Goal: Task Accomplishment & Management: Manage account settings

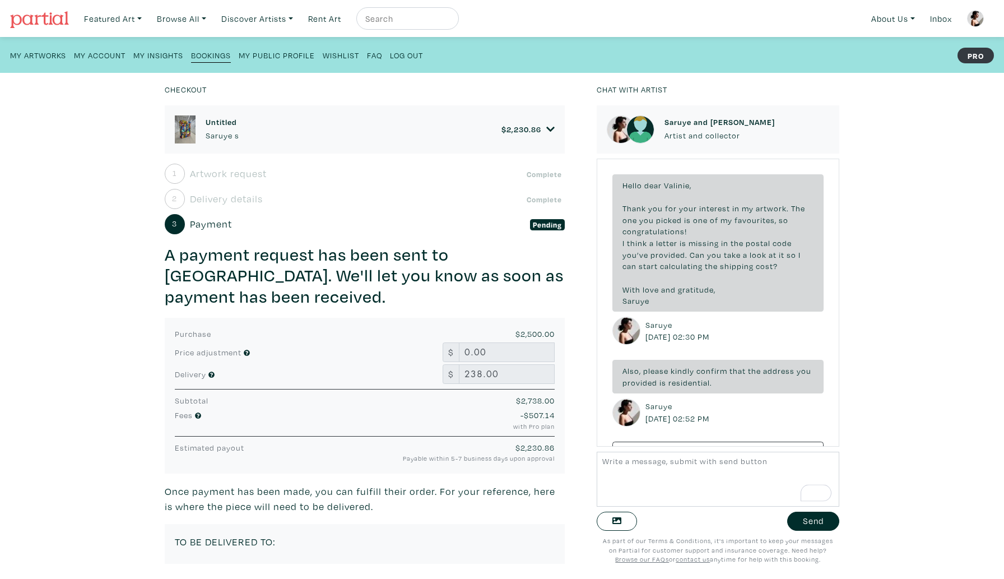
scroll to position [275, 0]
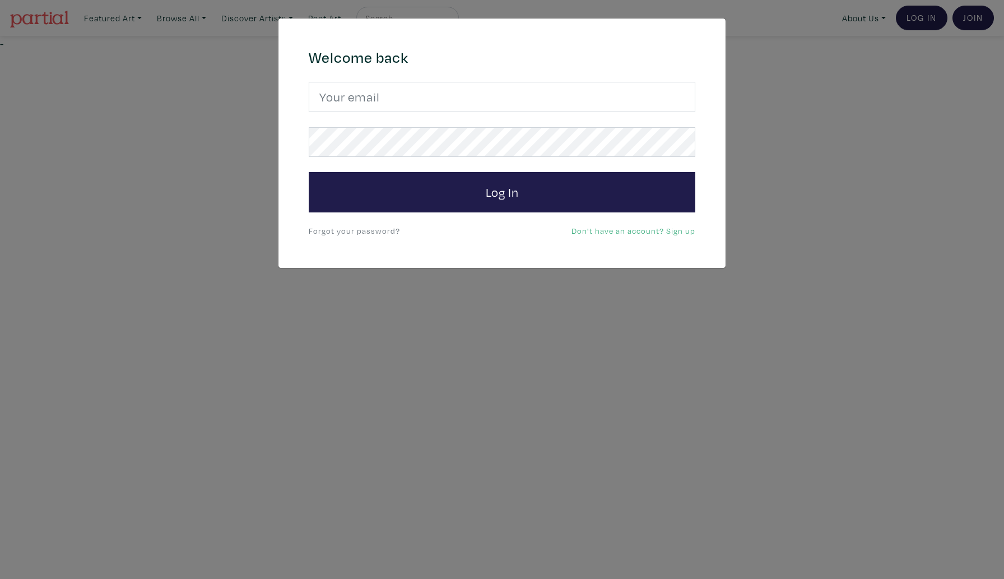
click at [355, 231] on link "Forgot your password?" at bounding box center [354, 230] width 91 height 11
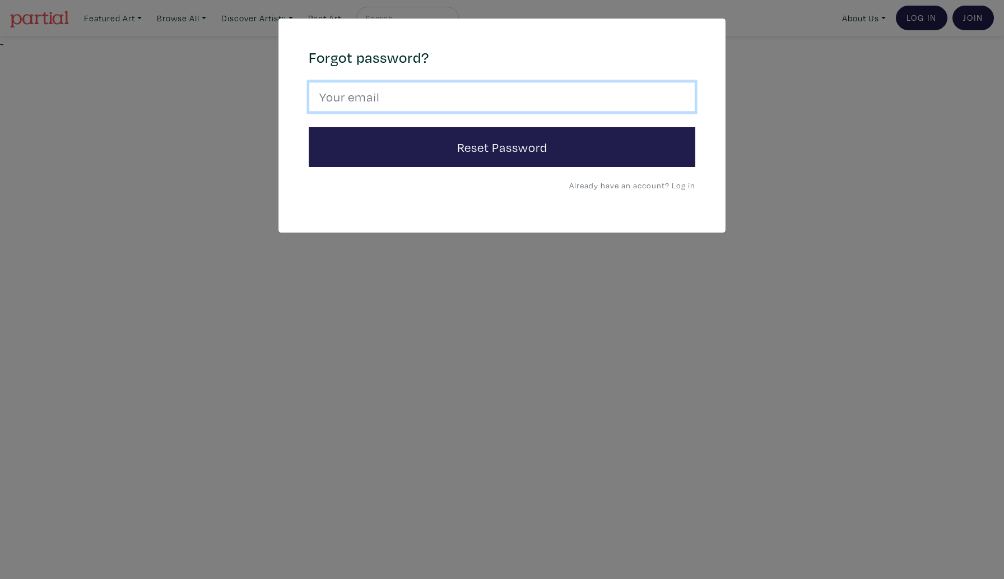
click at [373, 107] on input "email" at bounding box center [502, 97] width 387 height 30
type input "[EMAIL_ADDRESS][DOMAIN_NAME]"
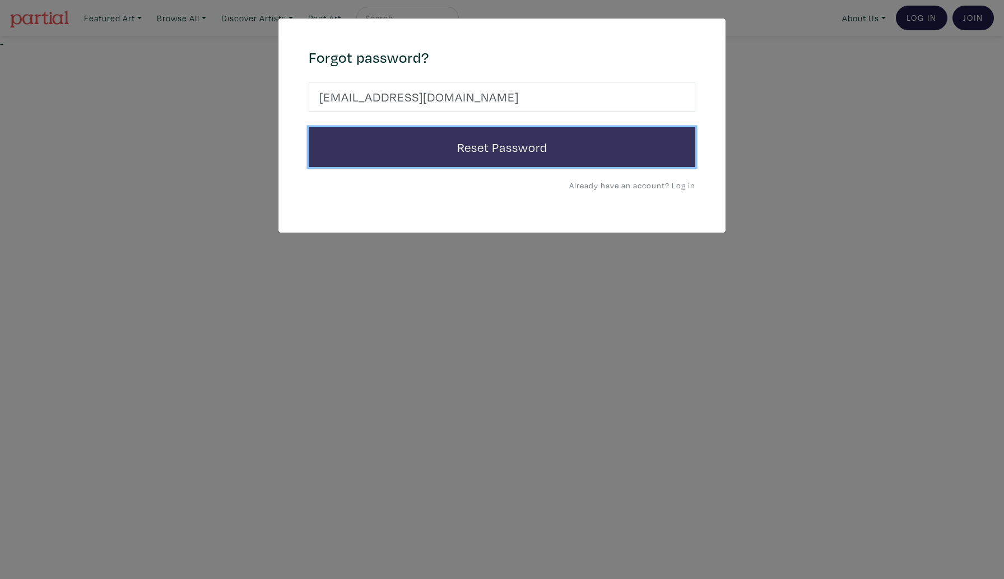
click at [391, 151] on button "Reset Password" at bounding box center [502, 147] width 387 height 40
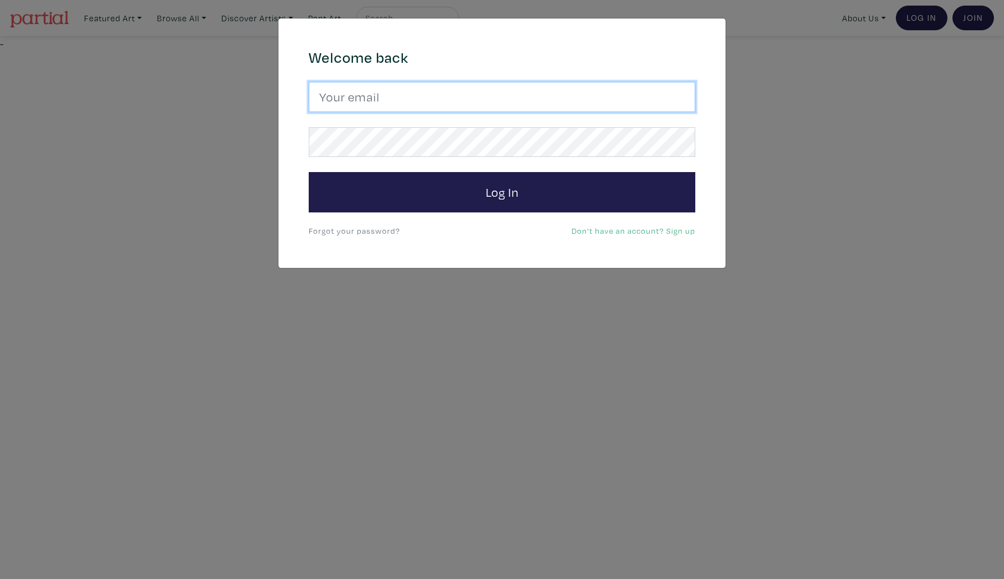
click at [354, 96] on input "email" at bounding box center [502, 97] width 387 height 30
type input "[EMAIL_ADDRESS][DOMAIN_NAME]"
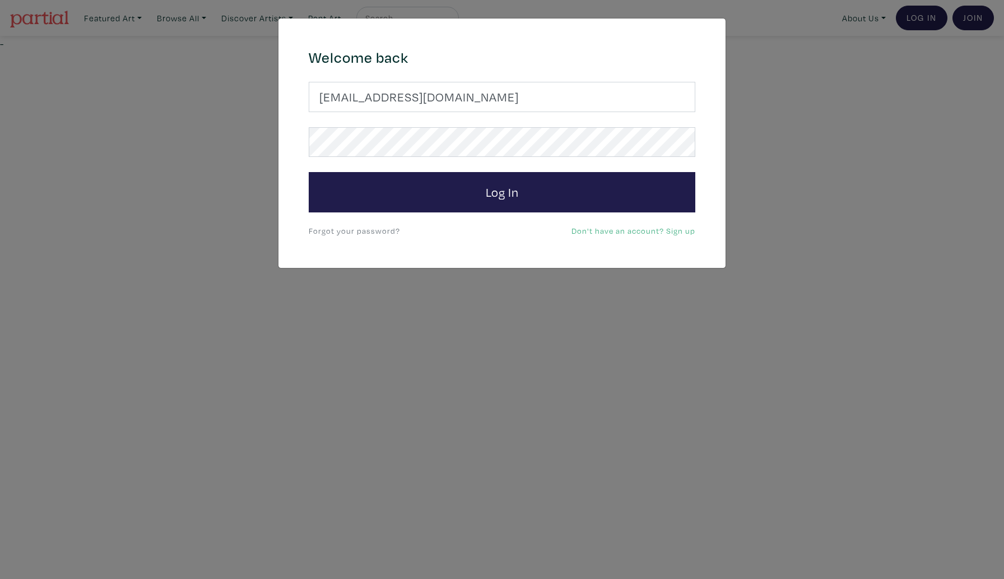
click at [424, 213] on div "Welcome back saruyeofficial@gmail.com Log In Forgot your password? Don't have a…" at bounding box center [501, 143] width 403 height 189
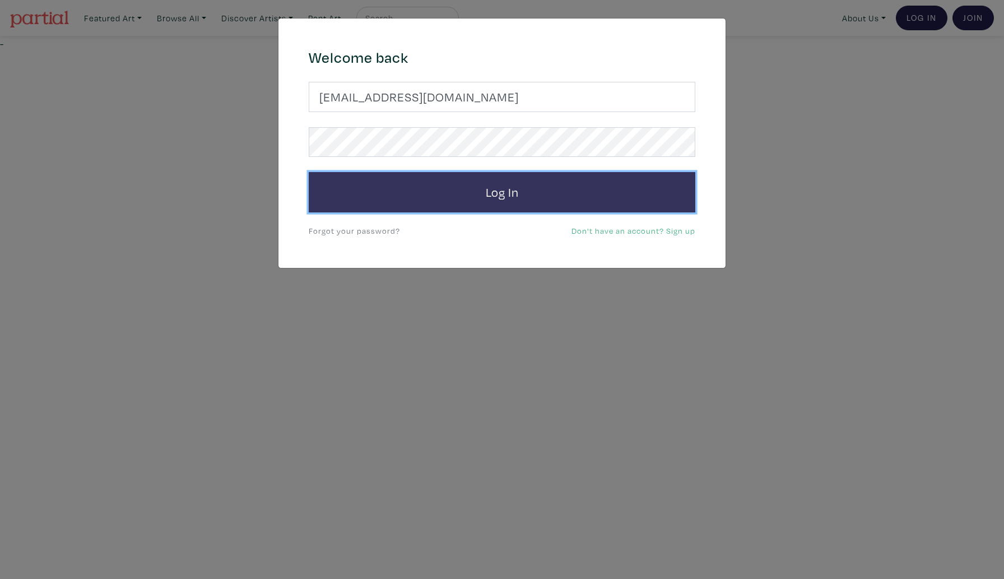
click at [419, 198] on button "Log In" at bounding box center [502, 192] width 387 height 40
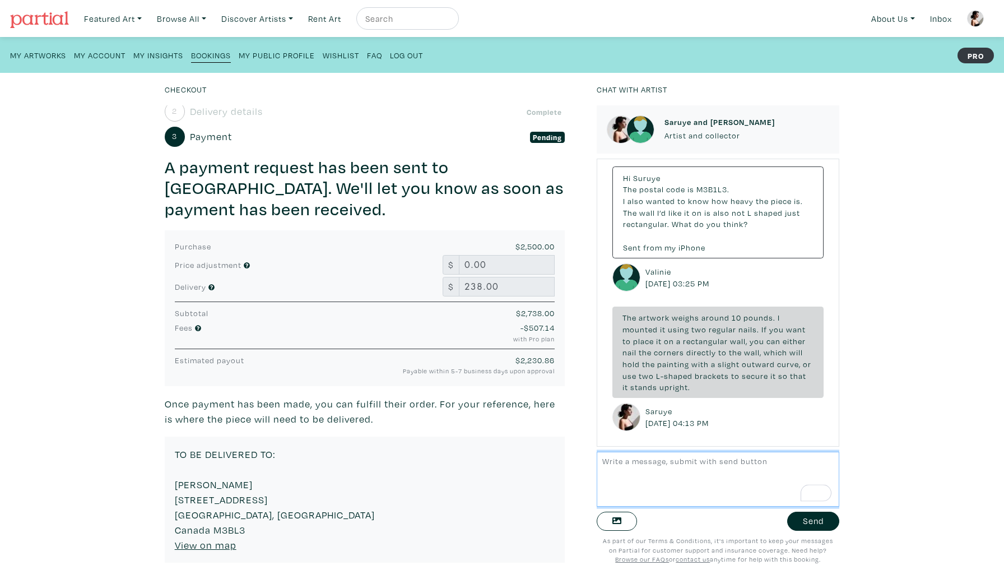
scroll to position [86, 0]
